Goal: Task Accomplishment & Management: Use online tool/utility

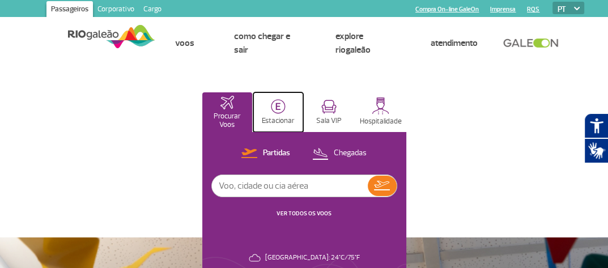
click at [278, 117] on p "Estacionar" at bounding box center [278, 121] width 33 height 8
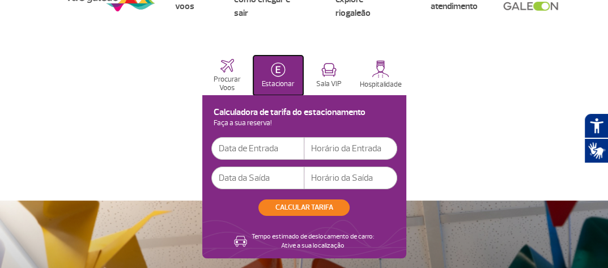
scroll to position [57, 0]
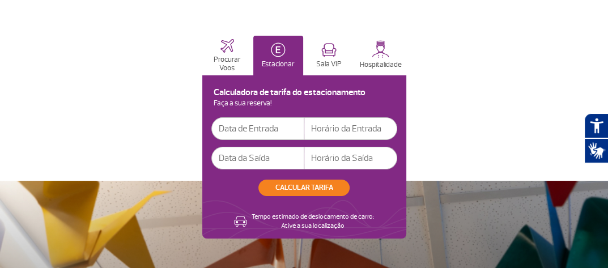
click at [266, 129] on input "text" at bounding box center [257, 128] width 93 height 23
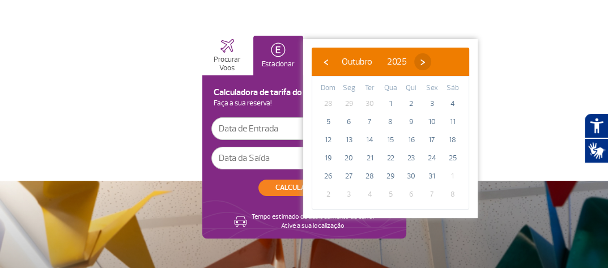
click at [431, 67] on span "›" at bounding box center [422, 61] width 17 height 17
click at [439, 67] on span "›" at bounding box center [430, 61] width 17 height 17
click at [329, 59] on span "‹" at bounding box center [325, 61] width 17 height 17
click at [326, 121] on span "2" at bounding box center [328, 122] width 18 height 18
type input "[DATE]"
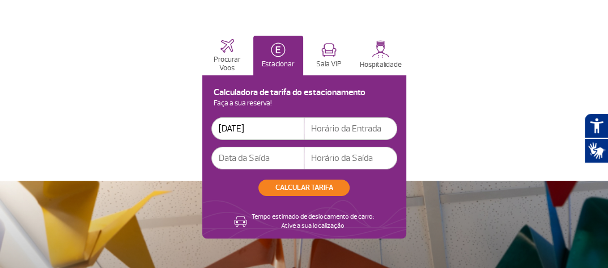
click at [352, 129] on input "text" at bounding box center [350, 128] width 93 height 23
type input "6"
type input "06:00"
click at [240, 157] on input "text" at bounding box center [257, 158] width 93 height 23
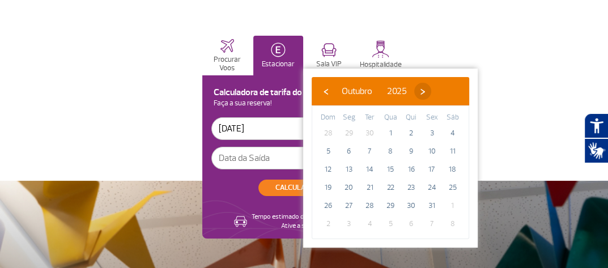
click at [431, 93] on span "›" at bounding box center [422, 91] width 17 height 17
drag, startPoint x: 341, startPoint y: 148, endPoint x: 334, endPoint y: 152, distance: 8.6
click at [328, 155] on span "2" at bounding box center [328, 151] width 18 height 18
type input "[DATE]"
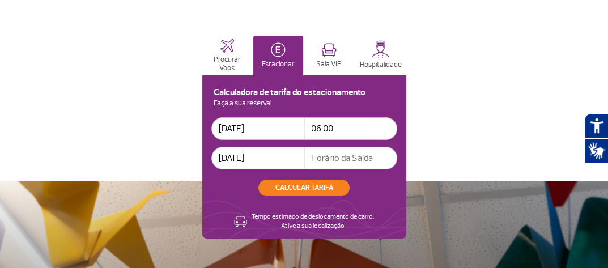
click at [361, 159] on input "text" at bounding box center [350, 158] width 93 height 23
type input "1"
type input "22:00"
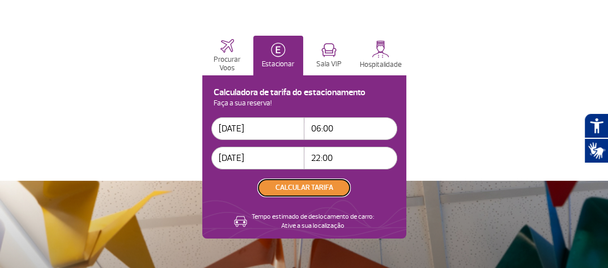
click at [305, 189] on button "CALCULAR TARIFA" at bounding box center [303, 188] width 91 height 16
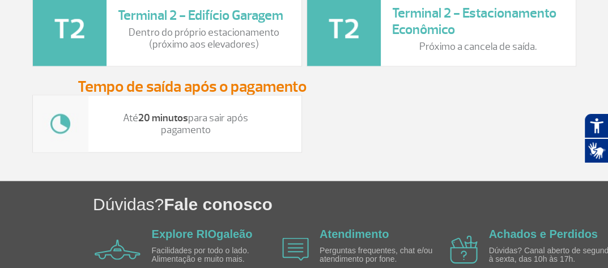
scroll to position [1472, 0]
